Goal: Task Accomplishment & Management: Manage account settings

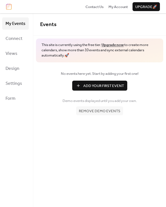
click at [51, 23] on span "Events" at bounding box center [48, 24] width 16 height 10
click at [49, 25] on span "Events" at bounding box center [48, 24] width 16 height 10
click at [24, 24] on span "My Events" at bounding box center [16, 23] width 20 height 9
click at [12, 68] on span "Design" at bounding box center [13, 68] width 14 height 9
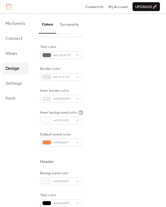
scroll to position [11, 0]
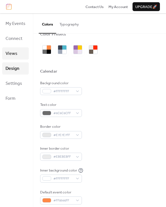
click at [14, 55] on span "Views" at bounding box center [12, 53] width 12 height 9
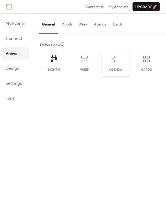
click at [116, 70] on div "Agenda" at bounding box center [115, 70] width 17 height 4
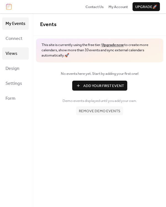
click at [14, 54] on span "Views" at bounding box center [12, 53] width 12 height 9
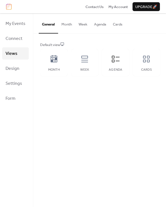
click at [97, 25] on button "Agenda" at bounding box center [100, 22] width 19 height 19
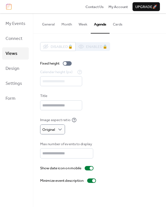
click at [85, 125] on div "Image aspect ratio Original" at bounding box center [99, 125] width 119 height 17
click at [117, 24] on button "Cards" at bounding box center [118, 22] width 16 height 19
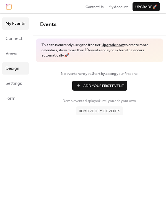
click at [13, 67] on span "Design" at bounding box center [13, 68] width 14 height 9
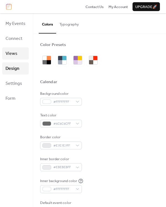
click at [9, 57] on span "Views" at bounding box center [12, 53] width 12 height 9
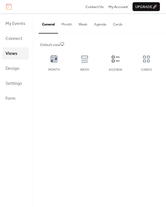
click at [120, 23] on button "Cards" at bounding box center [118, 22] width 16 height 19
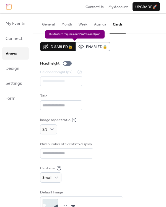
click at [87, 49] on div "Disabled 🔒 Enabled 🔒" at bounding box center [75, 46] width 70 height 9
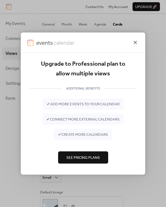
click at [135, 43] on icon at bounding box center [135, 42] width 7 height 7
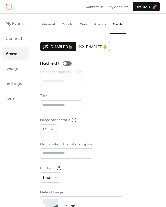
click at [97, 25] on button "Agenda" at bounding box center [100, 22] width 19 height 19
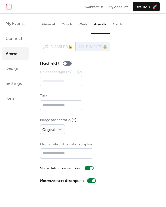
click at [119, 25] on button "Cards" at bounding box center [118, 22] width 16 height 19
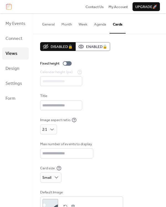
scroll to position [18, 0]
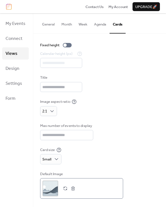
click at [65, 190] on button "button" at bounding box center [66, 189] width 8 height 8
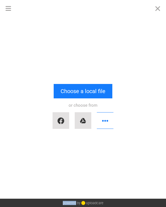
scroll to position [0, 0]
drag, startPoint x: 65, startPoint y: 190, endPoint x: 57, endPoint y: 191, distance: 8.6
click at [57, 191] on div "Drop a file here drag & drop any files or Upload files from your computer Choos…" at bounding box center [83, 108] width 166 height 182
click at [159, 11] on button "Close" at bounding box center [158, 8] width 17 height 17
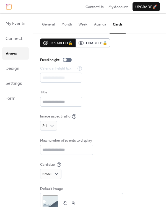
scroll to position [18, 0]
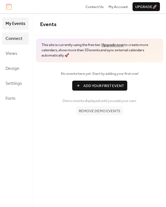
click at [17, 39] on span "Connect" at bounding box center [14, 38] width 17 height 9
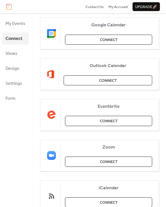
scroll to position [93, 0]
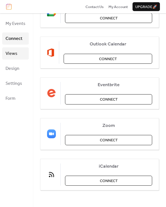
click at [14, 53] on span "Views" at bounding box center [12, 53] width 12 height 9
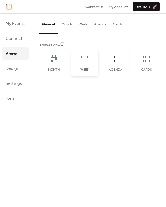
click at [87, 64] on div "Week" at bounding box center [85, 62] width 28 height 27
click at [115, 63] on div "Agenda" at bounding box center [116, 62] width 28 height 27
click at [19, 71] on link "Design" at bounding box center [15, 68] width 27 height 12
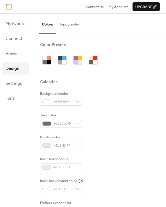
click at [71, 26] on button "Typography" at bounding box center [69, 22] width 26 height 19
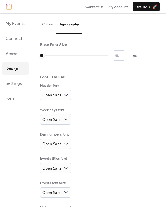
click at [48, 28] on button "Colors" at bounding box center [47, 22] width 17 height 19
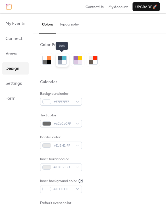
click at [63, 63] on div at bounding box center [64, 62] width 4 height 4
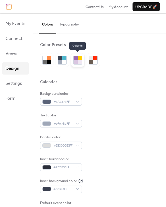
click at [76, 63] on div at bounding box center [76, 62] width 4 height 4
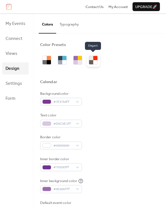
click at [92, 63] on div at bounding box center [91, 62] width 4 height 4
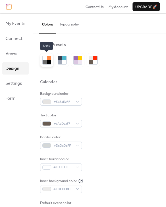
click at [47, 61] on div at bounding box center [49, 62] width 4 height 4
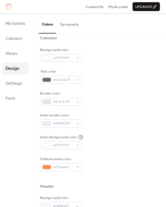
scroll to position [45, 0]
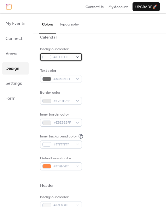
click at [75, 57] on div "#FFFFFFFF" at bounding box center [61, 57] width 42 height 8
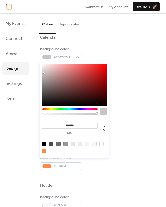
click at [44, 73] on div at bounding box center [74, 85] width 65 height 42
click at [44, 79] on div at bounding box center [74, 85] width 65 height 42
click at [45, 88] on div at bounding box center [74, 85] width 65 height 42
click at [46, 93] on div at bounding box center [74, 85] width 65 height 42
type input "*******"
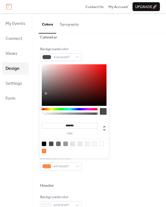
click at [43, 96] on div at bounding box center [74, 85] width 65 height 42
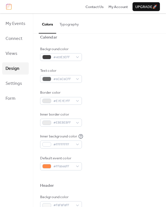
click at [104, 177] on div at bounding box center [99, 176] width 119 height 12
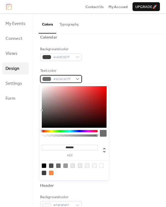
click at [68, 80] on span "#6C6C6CFF" at bounding box center [63, 79] width 20 height 6
click at [78, 78] on div "#6C6C6CFF" at bounding box center [61, 79] width 42 height 8
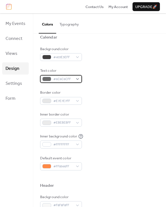
click at [75, 78] on div "#6C6C6CFF" at bounding box center [61, 79] width 42 height 8
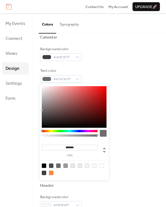
type input "*******"
click at [43, 87] on div at bounding box center [74, 107] width 65 height 42
click at [130, 82] on div "Text color #FAF4F4FF" at bounding box center [99, 75] width 119 height 15
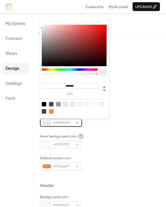
click at [77, 122] on div "#EBEBEBFF" at bounding box center [61, 123] width 42 height 8
click at [59, 105] on div at bounding box center [58, 104] width 4 height 4
type input "*******"
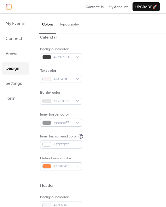
click at [110, 132] on div "Background color #403E3EFF Text color #FAF4F4FF Border color #E7E7E7FF Inner bo…" at bounding box center [99, 108] width 119 height 124
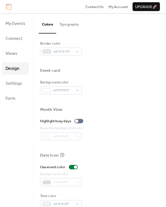
scroll to position [251, 0]
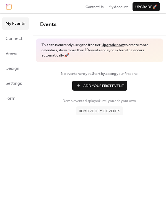
click at [102, 85] on span "Add Your First Event" at bounding box center [103, 86] width 41 height 6
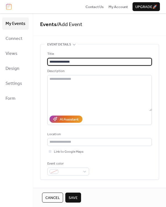
type input "**********"
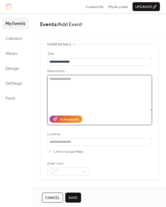
click at [80, 79] on textarea at bounding box center [99, 93] width 105 height 36
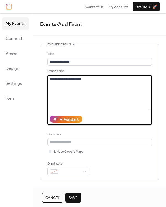
type textarea "**********"
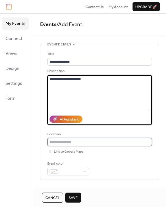
click at [77, 140] on input "text" at bounding box center [99, 142] width 105 height 8
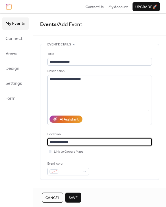
type input "**********"
click at [88, 158] on div "**********" at bounding box center [99, 113] width 105 height 124
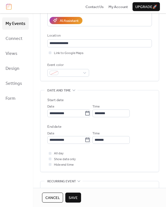
scroll to position [100, 0]
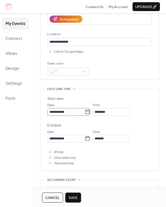
click at [90, 111] on icon at bounding box center [88, 111] width 4 height 4
click at [85, 111] on input "**********" at bounding box center [65, 112] width 37 height 8
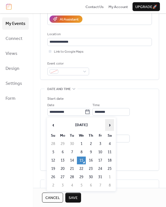
click at [109, 125] on span "›" at bounding box center [110, 124] width 8 height 11
click at [73, 150] on td "4" at bounding box center [72, 152] width 9 height 8
type input "**********"
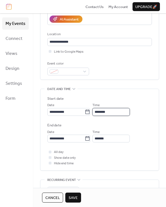
click at [116, 111] on input "********" at bounding box center [111, 112] width 37 height 8
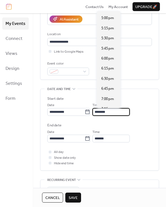
scroll to position [686, 0]
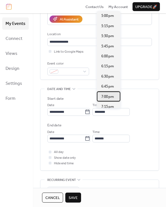
click at [111, 96] on span "7:00 pm" at bounding box center [107, 97] width 13 height 6
type input "*******"
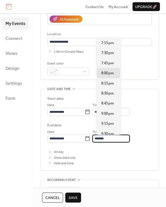
click at [121, 137] on input "*******" at bounding box center [111, 139] width 37 height 8
click at [111, 115] on span "9:00 pm" at bounding box center [107, 114] width 13 height 6
type input "*******"
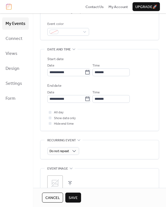
scroll to position [142, 0]
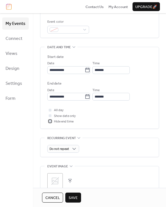
click at [50, 121] on div at bounding box center [50, 121] width 3 height 3
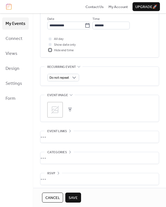
scroll to position [216, 0]
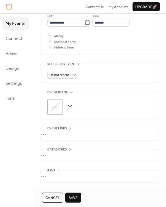
click at [70, 106] on button "button" at bounding box center [70, 107] width 8 height 8
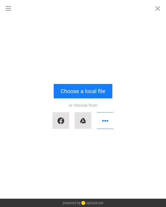
scroll to position [0, 0]
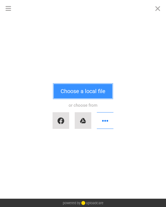
click at [90, 91] on button "Choose a local file" at bounding box center [83, 91] width 59 height 14
click at [96, 89] on button "Choose a local file" at bounding box center [83, 91] width 59 height 14
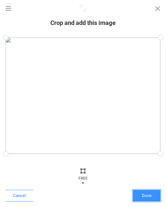
click at [142, 199] on button "Done" at bounding box center [147, 196] width 28 height 12
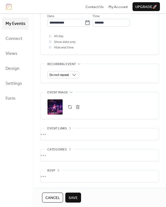
click at [71, 197] on span "Save" at bounding box center [73, 198] width 9 height 6
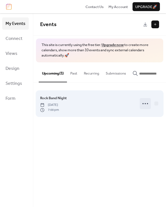
click at [144, 105] on icon at bounding box center [145, 103] width 9 height 9
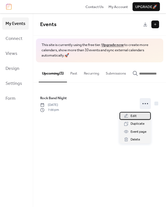
click at [135, 114] on span "Edit" at bounding box center [134, 116] width 6 height 6
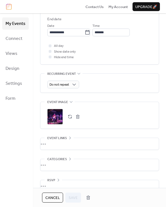
scroll to position [216, 0]
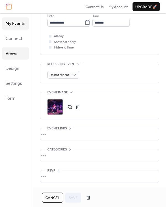
click at [13, 55] on span "Views" at bounding box center [12, 53] width 12 height 9
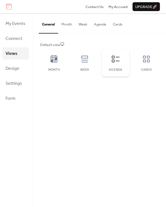
click at [115, 63] on div "Agenda" at bounding box center [116, 62] width 28 height 27
click at [65, 27] on button "Month" at bounding box center [66, 22] width 17 height 19
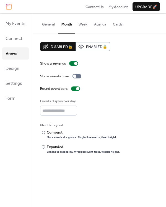
click at [85, 27] on button "Week" at bounding box center [83, 22] width 16 height 19
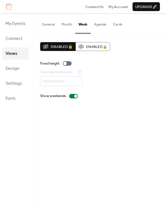
click at [95, 28] on button "Agenda" at bounding box center [100, 22] width 19 height 19
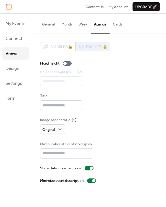
click at [116, 28] on button "Cards" at bounding box center [118, 22] width 16 height 19
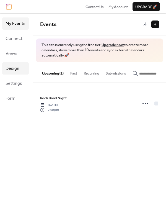
click at [13, 68] on span "Design" at bounding box center [13, 68] width 14 height 9
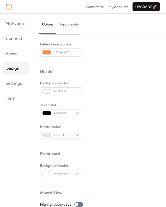
scroll to position [154, 0]
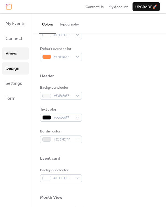
click at [14, 55] on span "Views" at bounding box center [12, 53] width 12 height 9
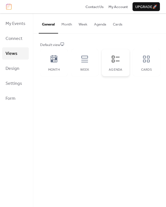
click at [116, 66] on div "Agenda" at bounding box center [116, 62] width 28 height 27
click at [15, 71] on span "Design" at bounding box center [13, 68] width 14 height 9
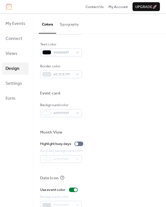
scroll to position [251, 0]
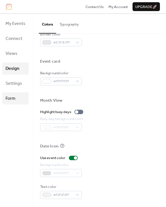
click at [13, 97] on span "Form" at bounding box center [11, 98] width 10 height 9
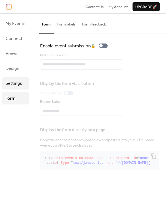
click at [17, 80] on span "Settings" at bounding box center [14, 83] width 17 height 9
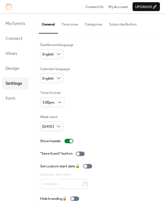
click at [97, 23] on button "Categories" at bounding box center [93, 22] width 24 height 19
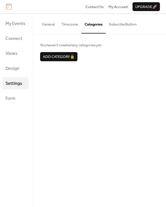
click at [120, 24] on button "Subscribe Button" at bounding box center [123, 22] width 34 height 19
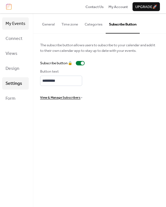
click at [18, 25] on span "My Events" at bounding box center [16, 23] width 20 height 9
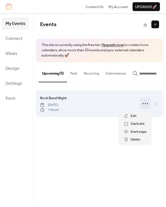
click at [145, 106] on icon at bounding box center [145, 103] width 9 height 9
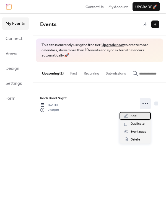
click at [134, 117] on span "Edit" at bounding box center [134, 116] width 6 height 6
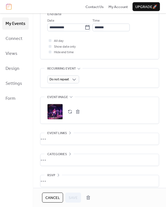
scroll to position [216, 0]
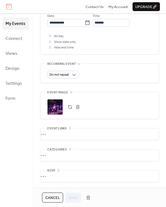
click at [72, 92] on icon at bounding box center [71, 92] width 4 height 4
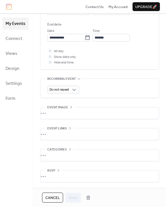
click at [72, 105] on icon at bounding box center [71, 107] width 4 height 4
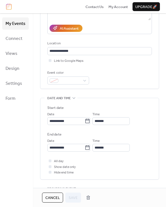
scroll to position [84, 0]
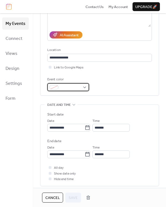
click at [86, 85] on div at bounding box center [68, 87] width 42 height 8
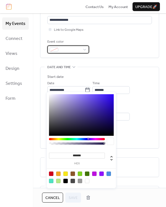
scroll to position [112, 0]
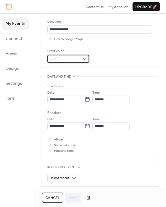
click at [72, 58] on span at bounding box center [71, 59] width 20 height 6
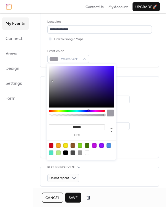
click at [53, 81] on div at bounding box center [81, 87] width 65 height 42
type input "*******"
click at [53, 68] on div at bounding box center [81, 87] width 65 height 42
click at [106, 40] on div "Link to Google Maps" at bounding box center [99, 39] width 105 height 6
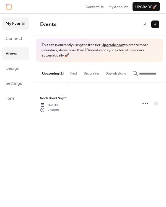
click at [8, 54] on span "Views" at bounding box center [12, 53] width 12 height 9
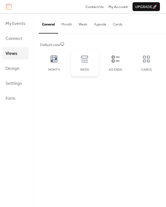
click at [86, 62] on icon at bounding box center [84, 59] width 7 height 7
click at [116, 64] on div "Agenda" at bounding box center [116, 62] width 28 height 27
click at [57, 44] on div "Default view" at bounding box center [99, 45] width 118 height 6
click at [52, 65] on div "Month" at bounding box center [54, 62] width 28 height 27
click at [87, 62] on icon at bounding box center [84, 59] width 7 height 7
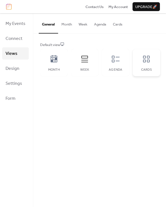
click at [157, 60] on div "Cards" at bounding box center [147, 62] width 28 height 27
click at [144, 60] on icon at bounding box center [146, 59] width 9 height 9
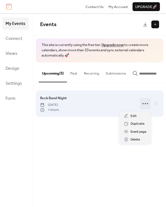
click at [143, 104] on circle at bounding box center [143, 103] width 1 height 1
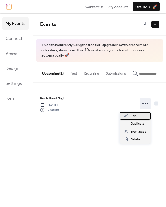
click at [137, 115] on div "Edit" at bounding box center [135, 116] width 31 height 8
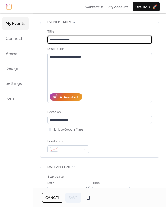
scroll to position [21, 0]
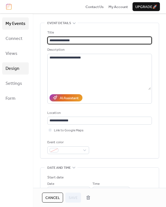
click at [12, 68] on span "Design" at bounding box center [13, 68] width 14 height 9
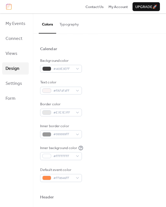
scroll to position [48, 0]
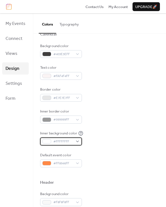
click at [77, 141] on div "#FFFFFFFF" at bounding box center [61, 141] width 42 height 8
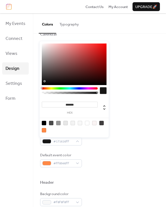
click at [46, 81] on div at bounding box center [74, 64] width 65 height 42
click at [52, 80] on div at bounding box center [74, 64] width 65 height 42
click at [62, 76] on div at bounding box center [74, 64] width 65 height 42
click at [53, 62] on div at bounding box center [74, 64] width 65 height 42
click at [55, 76] on div at bounding box center [74, 64] width 65 height 42
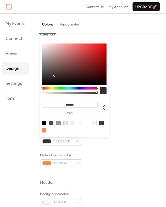
click at [46, 122] on div at bounding box center [44, 123] width 4 height 4
type input "*******"
click at [104, 166] on div "Default event color #FF8946FF" at bounding box center [99, 159] width 119 height 15
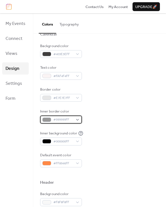
click at [77, 121] on div "#999999FF" at bounding box center [61, 120] width 42 height 8
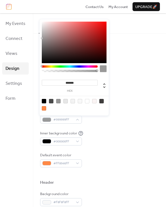
type input "*******"
click at [46, 53] on div at bounding box center [74, 43] width 65 height 42
click at [112, 147] on div "Background color #403E3EFF Text color #FAF4F4FF Border color #E7E7E7FF Inner bo…" at bounding box center [99, 105] width 119 height 124
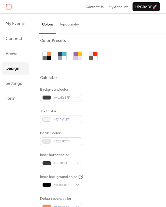
scroll to position [0, 0]
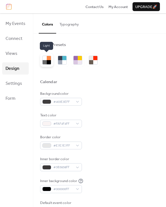
click at [48, 60] on div at bounding box center [49, 58] width 4 height 4
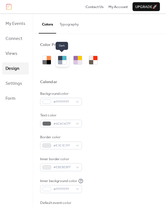
click at [61, 61] on div at bounding box center [60, 62] width 4 height 4
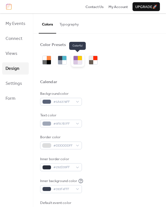
click at [76, 63] on div at bounding box center [76, 62] width 4 height 4
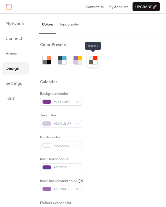
click at [93, 63] on div at bounding box center [95, 62] width 4 height 4
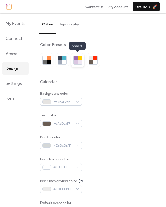
click at [79, 63] on div at bounding box center [80, 62] width 4 height 4
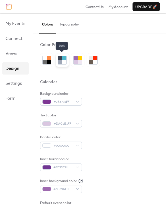
click at [63, 62] on div at bounding box center [64, 62] width 4 height 4
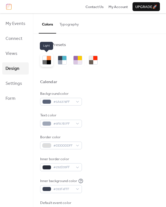
click at [51, 61] on div at bounding box center [46, 59] width 13 height 13
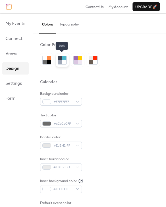
click at [62, 61] on div at bounding box center [64, 62] width 4 height 4
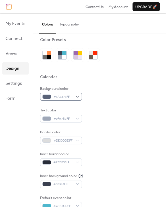
scroll to position [7, 0]
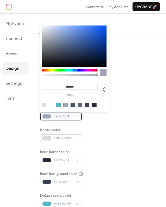
click at [76, 116] on div "#9FA7B7FF" at bounding box center [61, 116] width 42 height 8
click at [63, 71] on div at bounding box center [70, 70] width 56 height 2
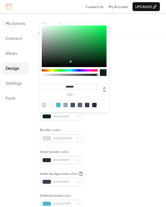
click at [70, 62] on div at bounding box center [74, 46] width 65 height 42
type input "*******"
click at [76, 61] on div at bounding box center [74, 46] width 65 height 42
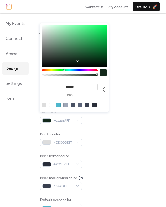
scroll to position [0, 0]
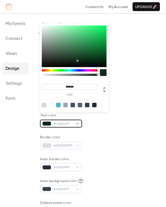
click at [71, 123] on span "#12281AFF" at bounding box center [63, 124] width 20 height 6
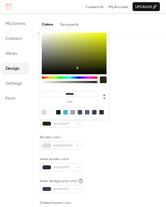
click at [52, 78] on div at bounding box center [70, 77] width 56 height 2
click at [103, 51] on div at bounding box center [74, 54] width 65 height 42
click at [101, 55] on div at bounding box center [74, 54] width 65 height 42
click at [103, 57] on div at bounding box center [74, 54] width 65 height 42
click at [105, 51] on div at bounding box center [74, 54] width 65 height 42
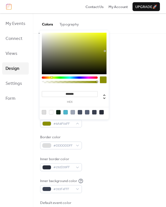
click at [105, 51] on div at bounding box center [104, 50] width 1 height 1
type input "*******"
click at [103, 45] on div at bounding box center [74, 54] width 65 height 42
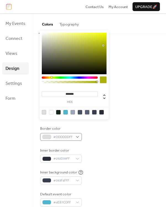
scroll to position [9, 0]
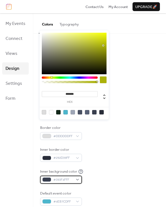
click at [77, 178] on div "#393F4FFF" at bounding box center [61, 180] width 42 height 8
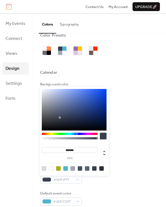
click at [62, 134] on div at bounding box center [70, 134] width 56 height 2
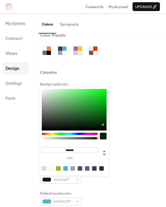
click at [103, 125] on div at bounding box center [74, 110] width 65 height 42
click at [105, 122] on div at bounding box center [74, 110] width 65 height 42
click at [98, 123] on div at bounding box center [74, 110] width 65 height 42
type input "*******"
click at [106, 120] on div at bounding box center [74, 110] width 65 height 42
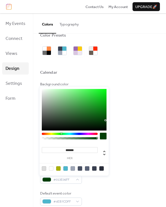
click at [120, 130] on div "Border color #DDDDDDFF" at bounding box center [99, 132] width 119 height 15
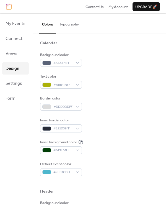
scroll to position [44, 0]
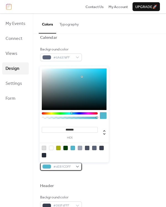
click at [73, 167] on div "#4EB7CDFF" at bounding box center [61, 167] width 42 height 8
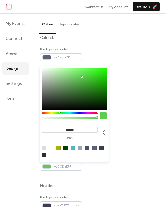
click at [60, 114] on div at bounding box center [70, 113] width 56 height 2
click at [60, 114] on div at bounding box center [60, 113] width 2 height 2
click at [85, 105] on div at bounding box center [74, 89] width 65 height 42
click at [84, 89] on div at bounding box center [74, 89] width 65 height 42
click at [90, 75] on div at bounding box center [74, 89] width 65 height 42
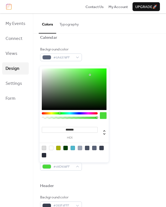
click at [78, 82] on div at bounding box center [74, 89] width 65 height 42
click at [88, 88] on div at bounding box center [74, 89] width 65 height 42
click at [97, 92] on div at bounding box center [74, 89] width 65 height 42
click at [77, 100] on div at bounding box center [74, 89] width 65 height 42
type input "*******"
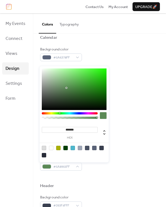
click at [66, 88] on div at bounding box center [74, 89] width 65 height 42
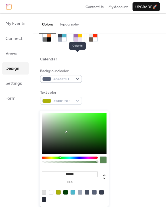
scroll to position [0, 0]
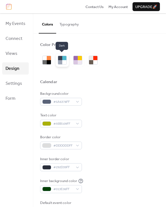
click at [62, 59] on div at bounding box center [64, 58] width 4 height 4
click at [62, 61] on div at bounding box center [60, 62] width 4 height 4
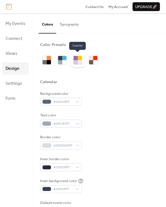
click at [74, 56] on div at bounding box center [76, 58] width 4 height 4
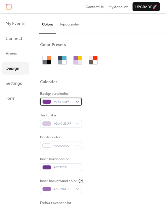
click at [77, 102] on div "#7E3794FF" at bounding box center [61, 102] width 42 height 8
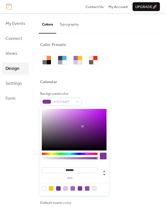
click at [63, 153] on div at bounding box center [70, 154] width 56 height 2
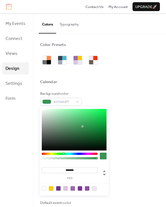
type input "*******"
click at [103, 143] on div at bounding box center [74, 130] width 65 height 42
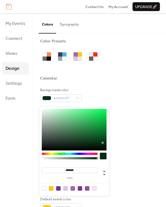
scroll to position [4, 0]
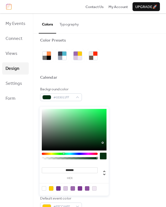
click at [117, 144] on div "Border color #00000000" at bounding box center [99, 137] width 119 height 15
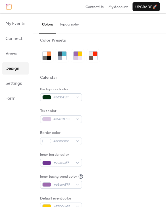
scroll to position [5, 0]
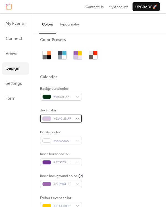
click at [78, 119] on div "#DAC6E1FF" at bounding box center [61, 119] width 42 height 8
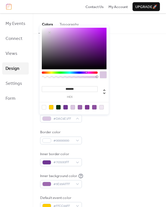
click at [52, 108] on div at bounding box center [51, 107] width 4 height 4
type input "*******"
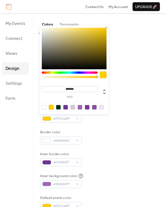
click at [104, 75] on div at bounding box center [103, 74] width 7 height 7
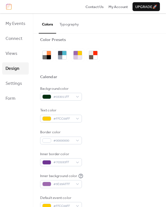
click at [114, 123] on div "Background color #033011FF Text color #FFCC00FF Border color #00000000 Inner bo…" at bounding box center [99, 148] width 119 height 124
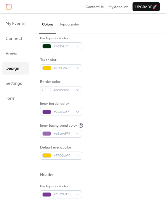
scroll to position [57, 0]
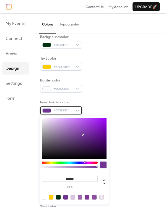
click at [76, 110] on div "#703593FF" at bounding box center [61, 110] width 42 height 8
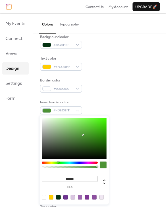
click at [58, 162] on div at bounding box center [70, 163] width 56 height 2
type input "*******"
click at [103, 151] on div at bounding box center [74, 139] width 65 height 42
click at [120, 148] on div "Default event color #FFCC00FF" at bounding box center [99, 150] width 119 height 15
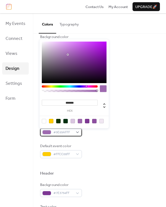
click at [76, 130] on div "#9E69AFFF" at bounding box center [61, 132] width 42 height 8
click at [60, 87] on div at bounding box center [70, 86] width 56 height 2
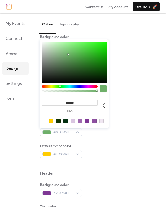
type input "*******"
click at [95, 73] on div at bounding box center [74, 63] width 65 height 42
click at [122, 96] on div "Background color #033011FF Text color #FFCC00FF Border color #00000000 Inner bo…" at bounding box center [99, 96] width 119 height 124
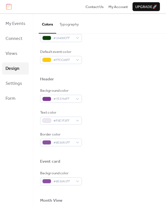
scroll to position [152, 0]
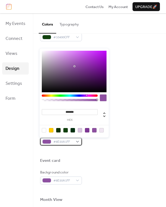
click at [67, 142] on span "#8E50A1FF" at bounding box center [63, 142] width 20 height 6
click at [73, 130] on div at bounding box center [73, 130] width 4 height 4
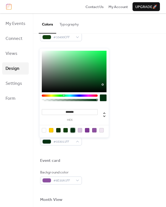
click at [95, 88] on div at bounding box center [74, 72] width 65 height 42
click at [91, 86] on div at bounding box center [74, 72] width 65 height 42
type input "*******"
click at [102, 82] on div at bounding box center [74, 72] width 65 height 42
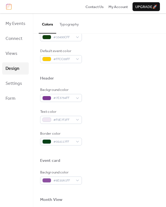
click at [118, 126] on div "Background color #7E3794FF Text color #F0E7F2FF Border color #054117FF" at bounding box center [99, 116] width 119 height 58
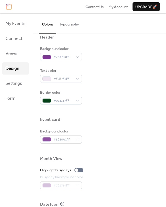
scroll to position [199, 0]
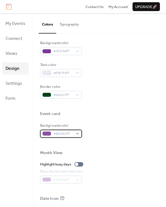
click at [74, 135] on div "#8E50A1FF" at bounding box center [61, 134] width 42 height 8
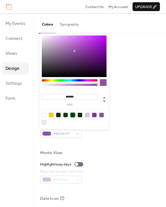
click at [73, 115] on div at bounding box center [73, 115] width 4 height 4
type input "*******"
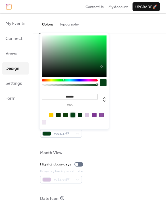
click at [130, 94] on div "Border color #054117FF" at bounding box center [99, 91] width 119 height 15
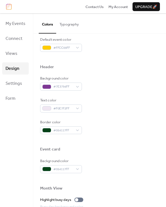
scroll to position [163, 0]
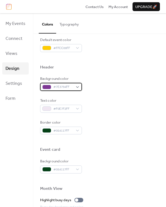
click at [74, 87] on div "#7E3794FF" at bounding box center [61, 87] width 42 height 8
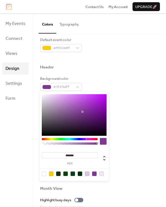
click at [63, 139] on div at bounding box center [70, 139] width 56 height 2
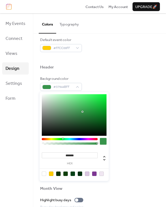
type input "*******"
click at [57, 127] on div at bounding box center [74, 115] width 65 height 42
click at [121, 120] on div "Border color #054117FF" at bounding box center [99, 127] width 119 height 15
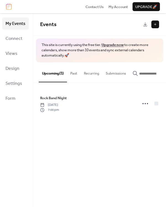
click at [78, 143] on div "Events This site is currently using the free tier. Upgrade now to create more c…" at bounding box center [99, 110] width 133 height 194
click at [15, 23] on span "My Events" at bounding box center [16, 23] width 20 height 9
click at [156, 25] on button at bounding box center [156, 25] width 8 height 8
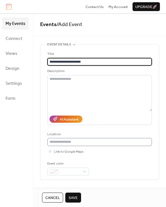
type input "**********"
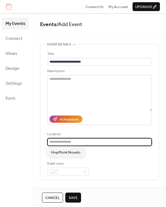
click at [66, 143] on input "text" at bounding box center [99, 142] width 105 height 8
type input "**********"
click at [97, 156] on div "**********" at bounding box center [99, 113] width 105 height 124
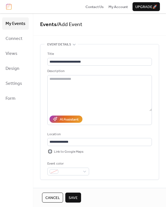
click at [50, 152] on div at bounding box center [50, 151] width 3 height 3
click at [50, 152] on icon at bounding box center [50, 151] width 2 height 2
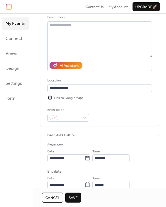
scroll to position [54, 0]
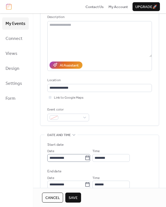
click at [89, 159] on icon at bounding box center [88, 158] width 6 height 6
click at [85, 159] on input "**********" at bounding box center [65, 158] width 37 height 8
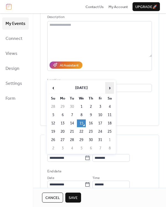
click at [111, 88] on span "›" at bounding box center [110, 87] width 8 height 11
click at [100, 112] on td "7" at bounding box center [100, 115] width 9 height 8
type input "**********"
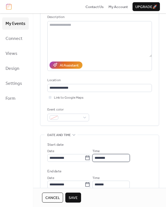
click at [112, 158] on input "********" at bounding box center [111, 158] width 37 height 8
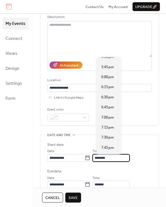
scroll to position [716, 0]
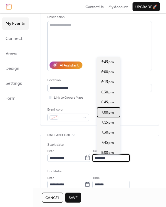
click at [109, 112] on span "7:00 pm" at bounding box center [107, 113] width 13 height 6
type input "*******"
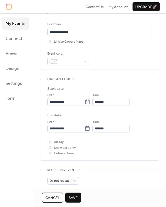
scroll to position [112, 0]
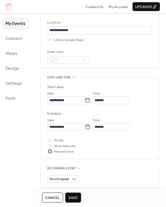
click at [51, 151] on div at bounding box center [50, 151] width 3 height 3
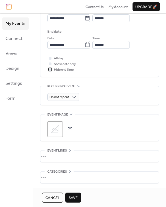
scroll to position [216, 0]
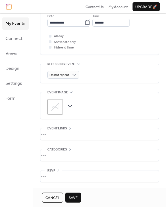
click at [70, 106] on button "button" at bounding box center [70, 107] width 8 height 8
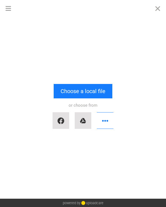
scroll to position [0, 0]
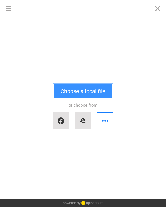
click at [96, 91] on button "Choose a local file" at bounding box center [83, 91] width 59 height 14
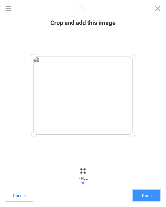
click at [141, 197] on button "Done" at bounding box center [147, 196] width 28 height 12
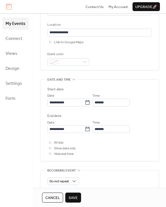
scroll to position [62, 0]
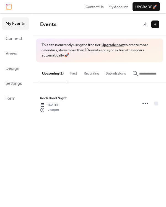
click at [156, 23] on button at bounding box center [156, 25] width 8 height 8
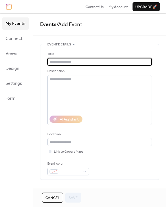
click at [74, 61] on input "text" at bounding box center [99, 62] width 105 height 8
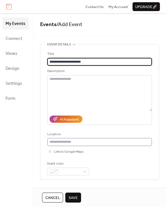
type input "**********"
click at [64, 143] on input "text" at bounding box center [99, 142] width 105 height 8
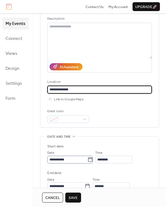
type input "**********"
click at [74, 162] on input "**********" at bounding box center [67, 160] width 40 height 8
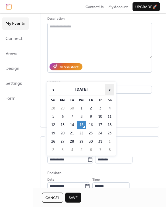
click at [111, 91] on span "›" at bounding box center [110, 89] width 8 height 11
click at [100, 118] on td "7" at bounding box center [100, 117] width 9 height 8
type input "**********"
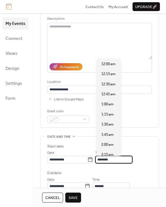
click at [113, 162] on input "********" at bounding box center [113, 160] width 37 height 8
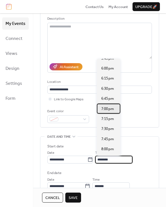
click at [106, 110] on span "7:00 pm" at bounding box center [107, 109] width 13 height 6
type input "*******"
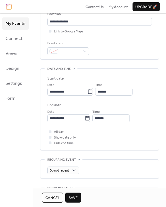
scroll to position [122, 0]
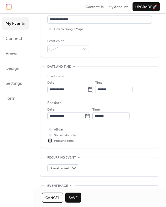
click at [52, 141] on div at bounding box center [50, 141] width 6 height 6
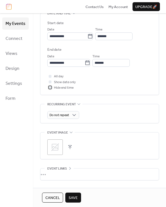
scroll to position [189, 0]
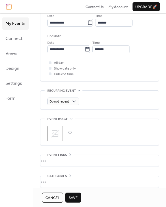
click at [69, 133] on button "button" at bounding box center [70, 134] width 8 height 8
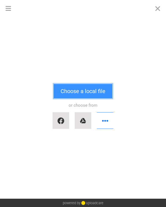
click at [86, 92] on button "Choose a local file" at bounding box center [83, 91] width 59 height 14
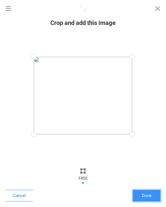
click at [151, 191] on button "Done" at bounding box center [147, 196] width 28 height 12
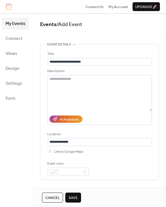
scroll to position [216, 0]
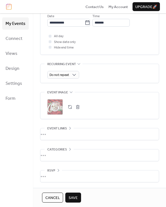
click at [77, 194] on button "Save" at bounding box center [73, 198] width 16 height 10
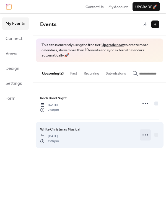
click at [145, 135] on icon at bounding box center [145, 134] width 9 height 9
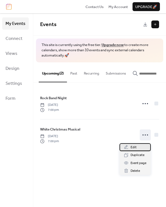
click at [137, 146] on div "Edit" at bounding box center [135, 147] width 31 height 8
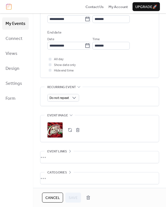
scroll to position [216, 0]
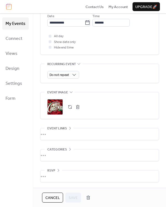
click at [58, 168] on icon at bounding box center [58, 170] width 4 height 4
click at [71, 129] on div "•••" at bounding box center [99, 134] width 119 height 12
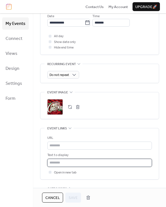
click at [53, 163] on input "text" at bounding box center [99, 163] width 105 height 8
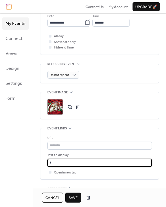
type input "*"
click at [52, 160] on input "*" at bounding box center [99, 163] width 105 height 8
paste input "********"
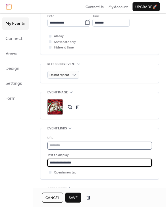
type input "**********"
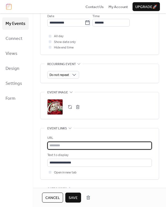
click at [60, 145] on input "text" at bounding box center [99, 146] width 105 height 8
type input "**********"
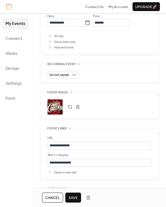
click at [71, 195] on span "Save" at bounding box center [73, 198] width 9 height 6
